Goal: Complete application form

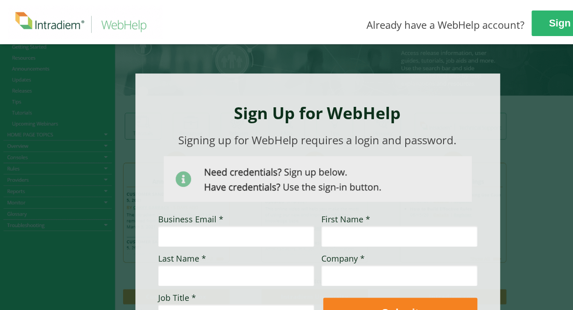
click at [229, 236] on input "Business Email *" at bounding box center [236, 235] width 156 height 21
type input "[PERSON_NAME][EMAIL_ADDRESS][DOMAIN_NAME]"
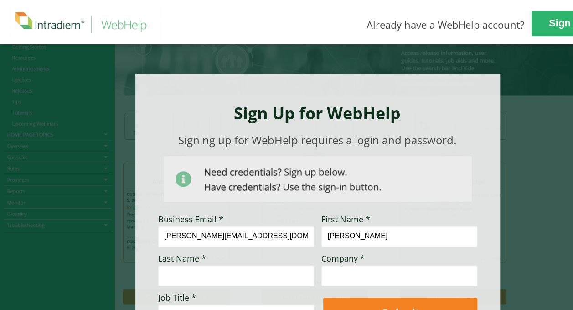
type input "[PERSON_NAME]"
type input "UHC"
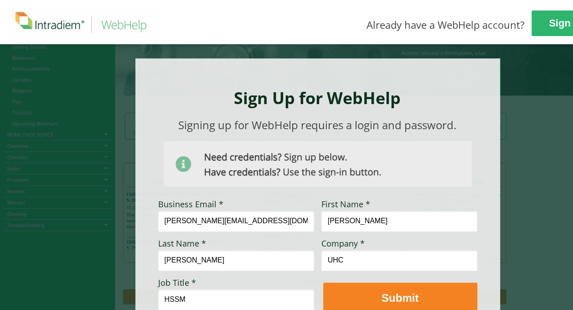
type input "HSSM"
click at [388, 301] on strong "Submit" at bounding box center [400, 297] width 37 height 12
